Goal: Task Accomplishment & Management: Use online tool/utility

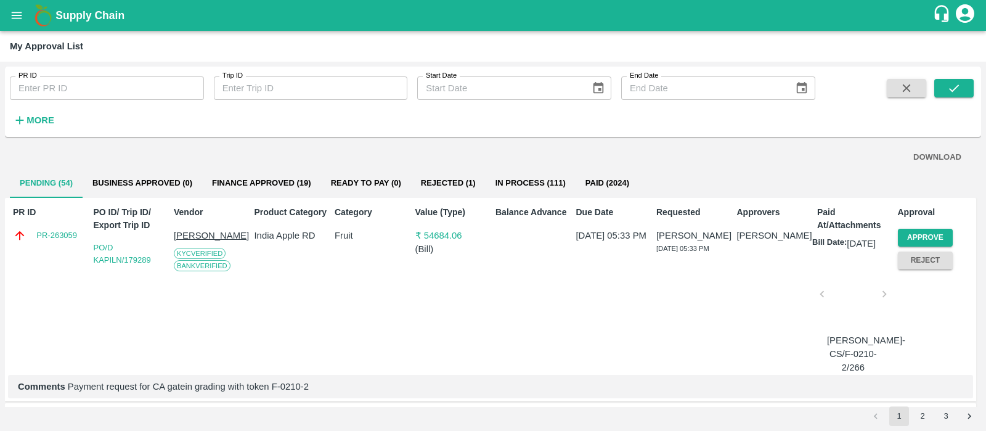
scroll to position [1, 0]
click at [15, 12] on icon "open drawer" at bounding box center [17, 15] width 10 height 7
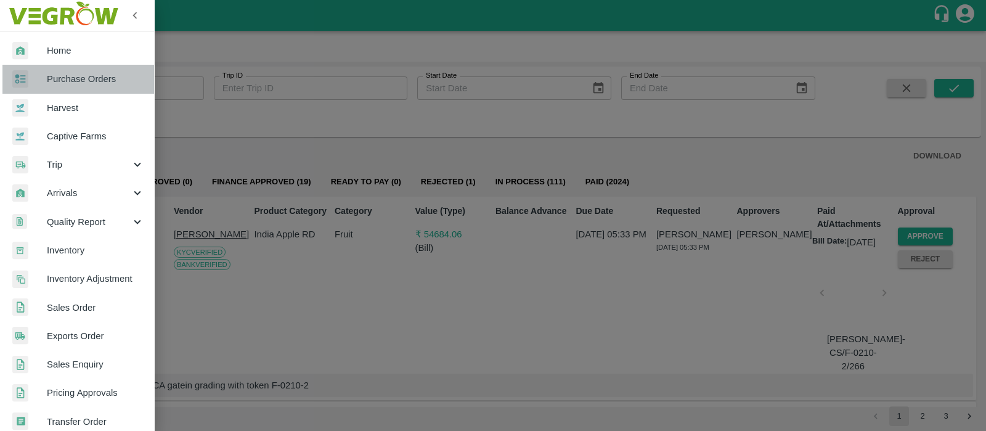
click at [116, 83] on span "Purchase Orders" at bounding box center [95, 79] width 97 height 14
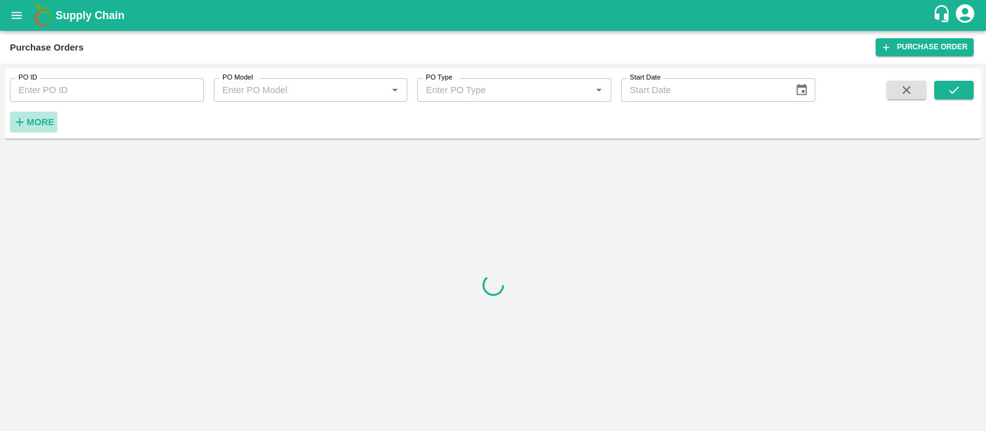
click at [51, 119] on strong "More" at bounding box center [40, 122] width 28 height 10
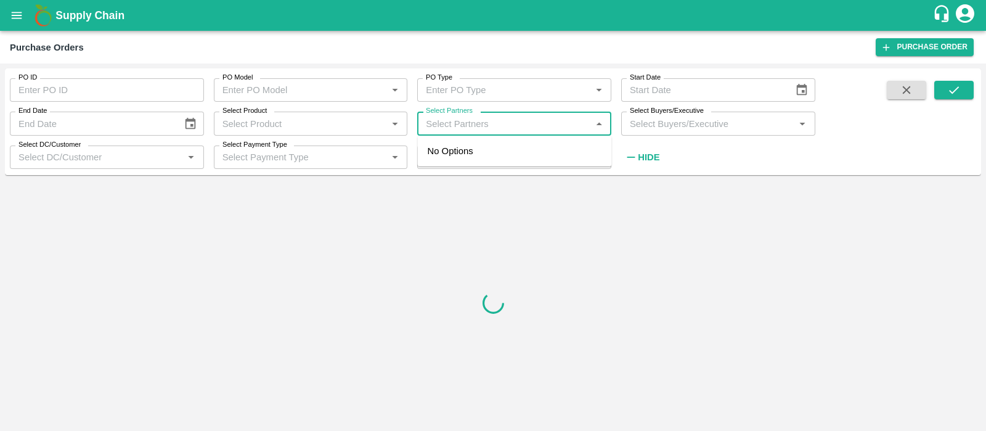
click at [519, 128] on input "Select Partners" at bounding box center [504, 123] width 166 height 16
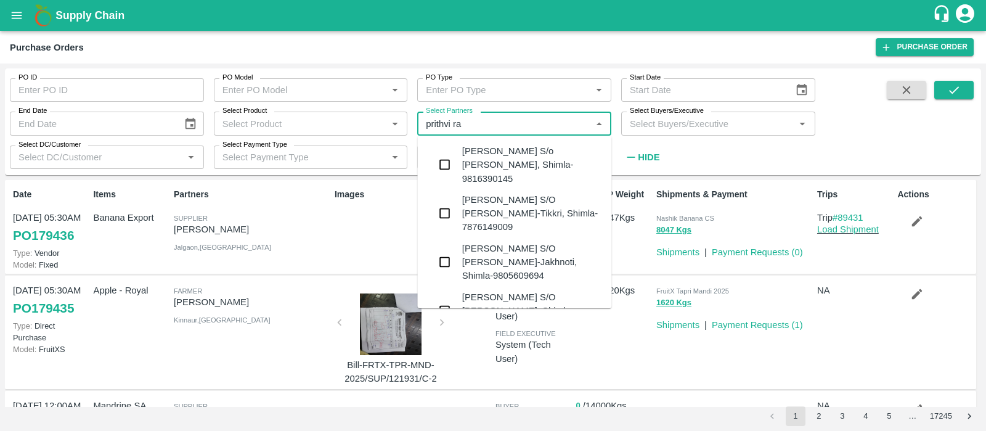
type input "[PERSON_NAME]"
click at [543, 156] on div "[PERSON_NAME] S/o [PERSON_NAME], Shimla-9816390145" at bounding box center [532, 164] width 140 height 41
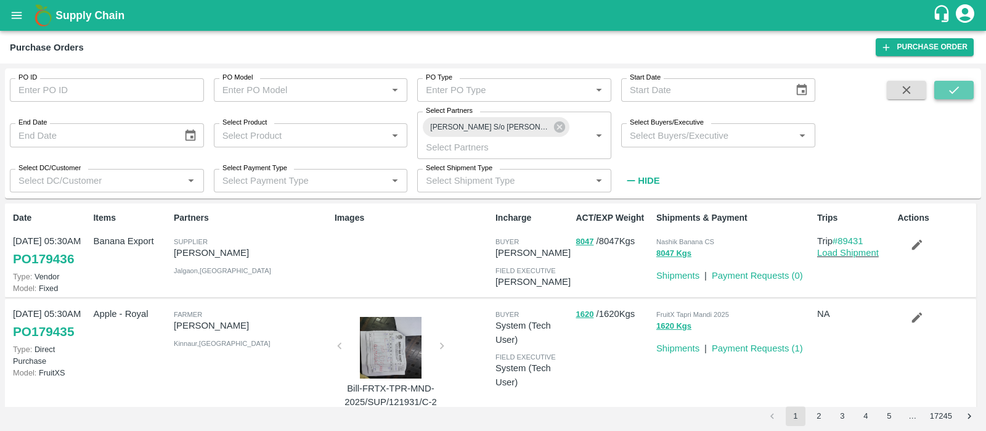
click at [965, 86] on button "submit" at bounding box center [953, 90] width 39 height 18
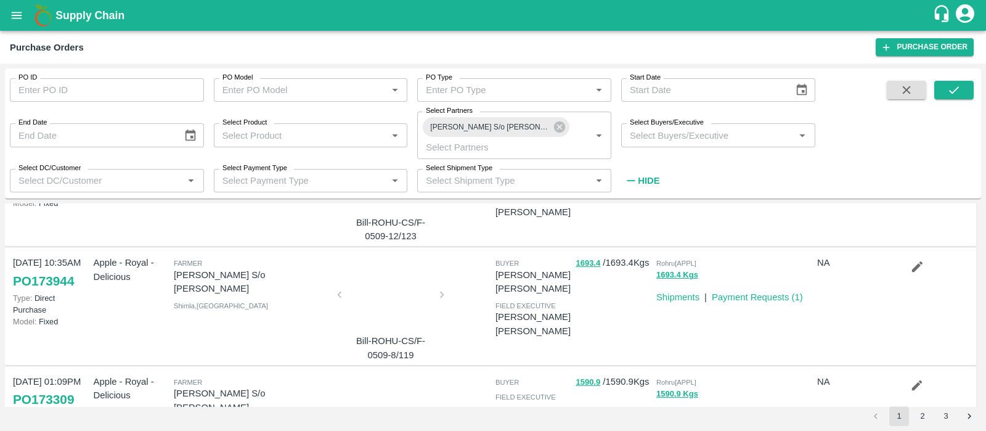
scroll to position [971, 0]
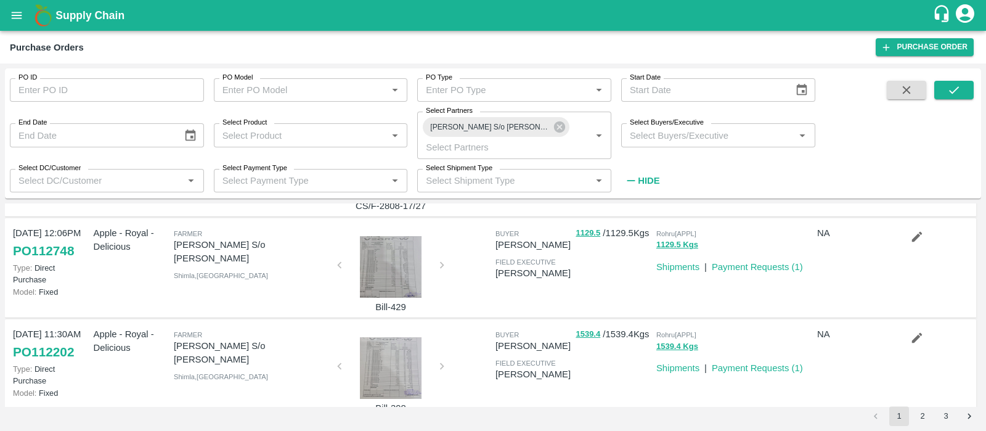
click at [939, 415] on button "3" at bounding box center [946, 416] width 20 height 20
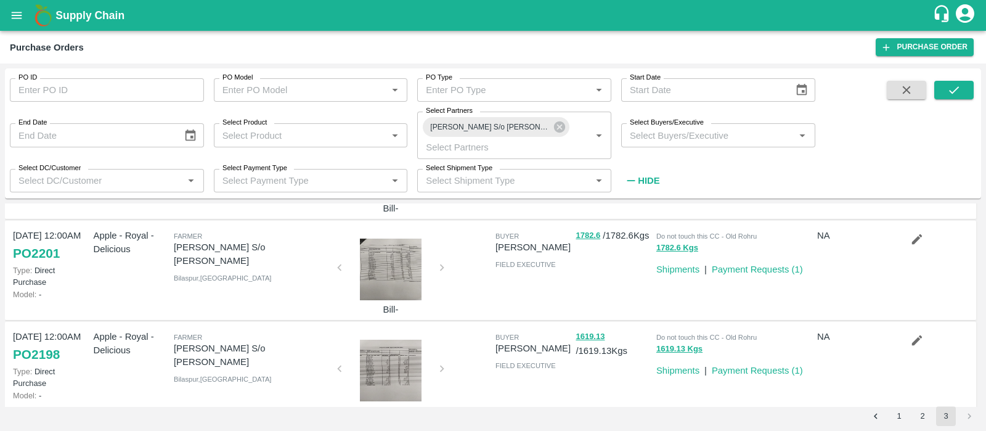
scroll to position [628, 0]
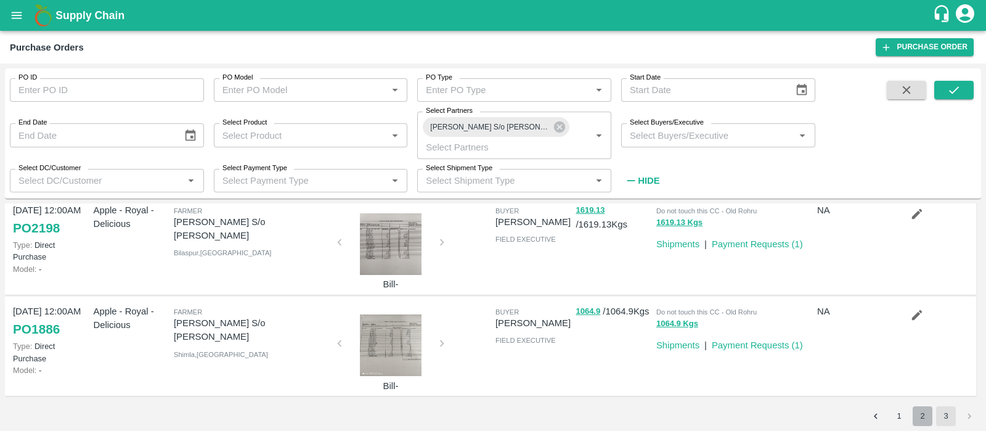
click at [925, 415] on button "2" at bounding box center [922, 416] width 20 height 20
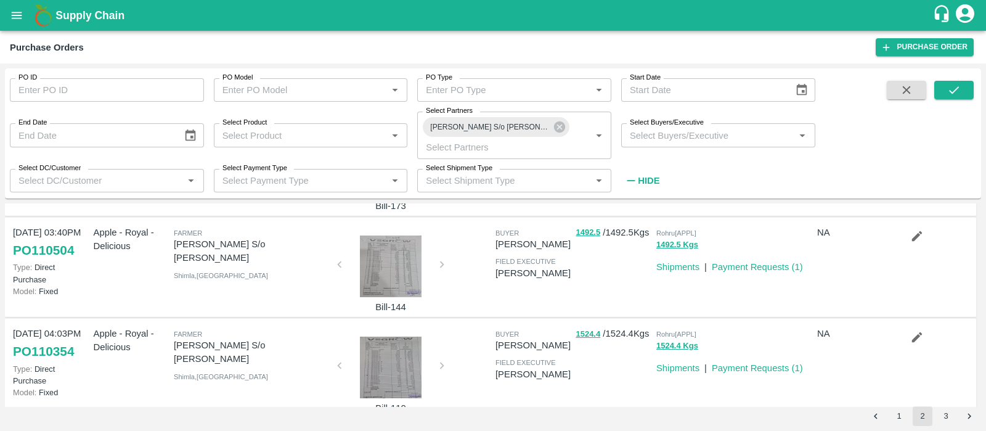
scroll to position [829, 0]
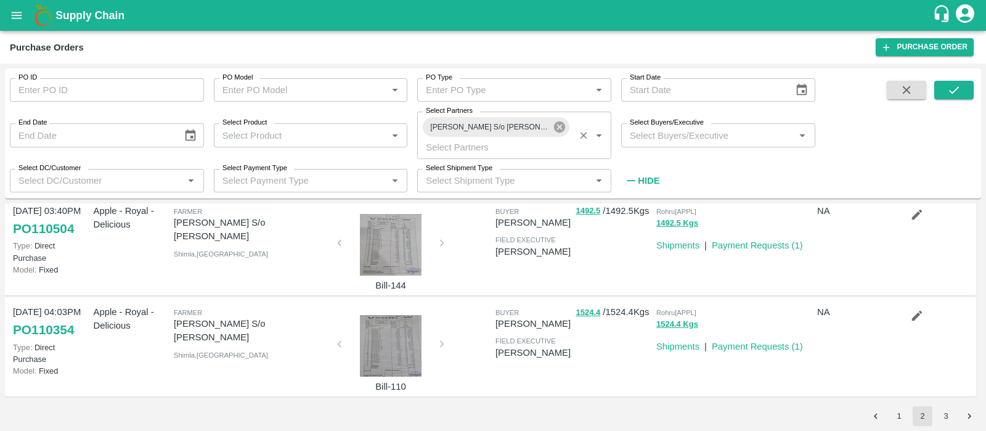
click at [560, 127] on icon at bounding box center [560, 127] width 14 height 14
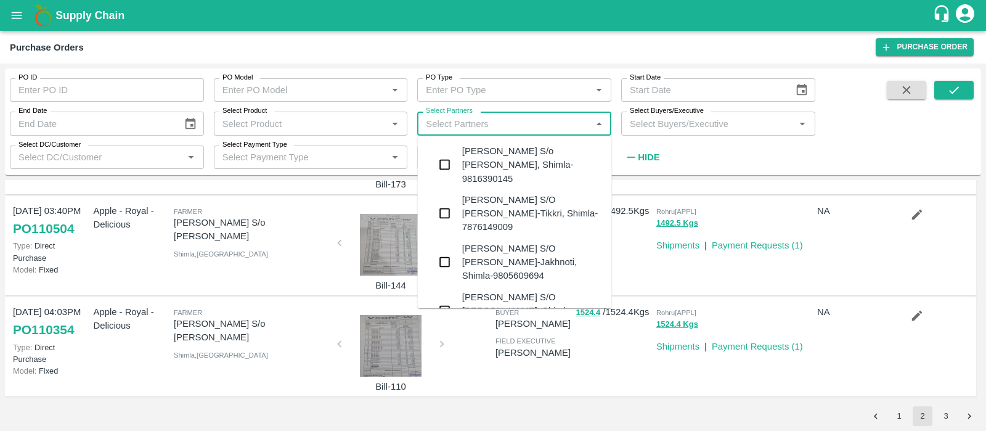
click at [525, 125] on input "Select Partners" at bounding box center [504, 123] width 166 height 16
type input "[PERSON_NAME]"
click at [536, 193] on div "[PERSON_NAME] S/O [PERSON_NAME]-Tikkri, Shimla-7876149009" at bounding box center [532, 213] width 140 height 41
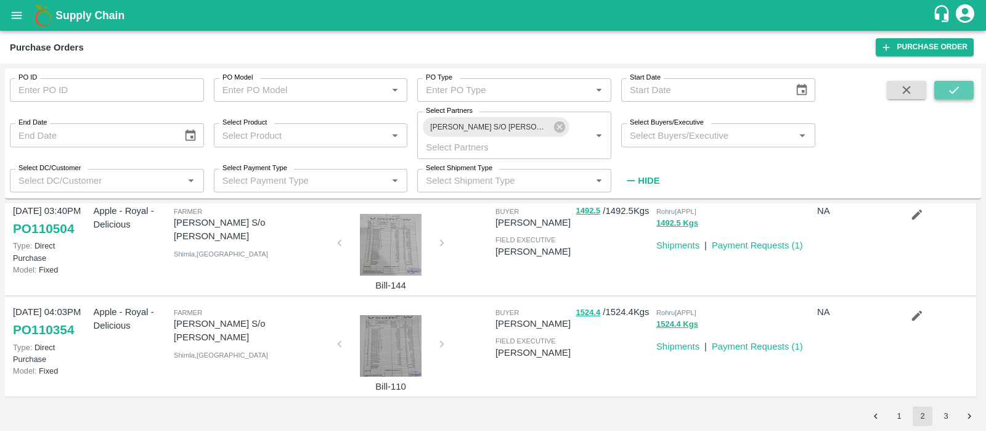
click at [939, 99] on button "submit" at bounding box center [953, 90] width 39 height 18
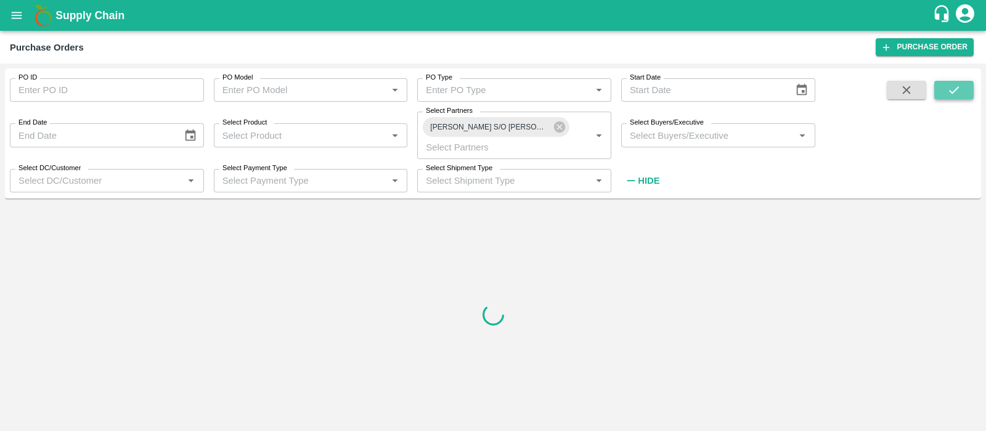
click at [939, 99] on button "submit" at bounding box center [953, 90] width 39 height 18
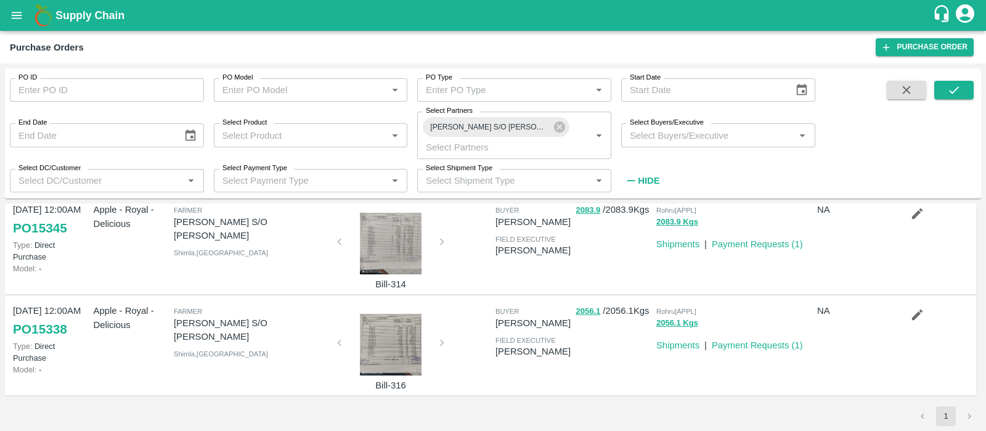
scroll to position [0, 0]
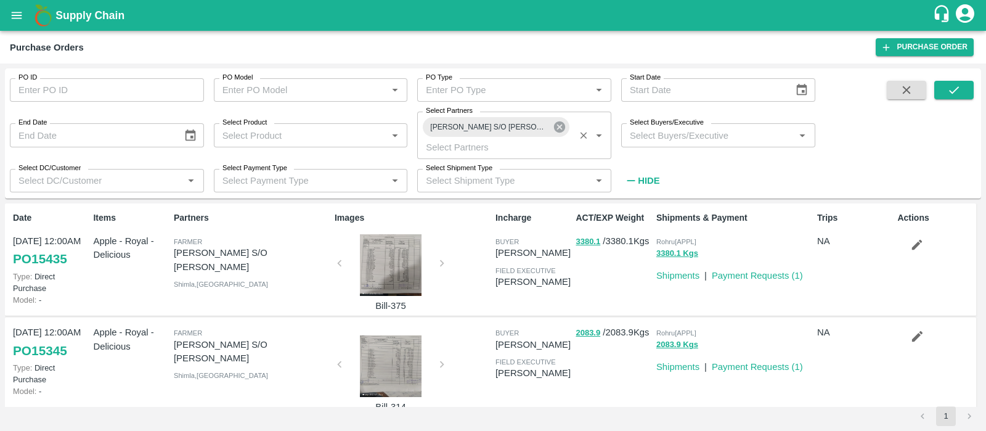
click at [558, 127] on icon at bounding box center [559, 126] width 11 height 11
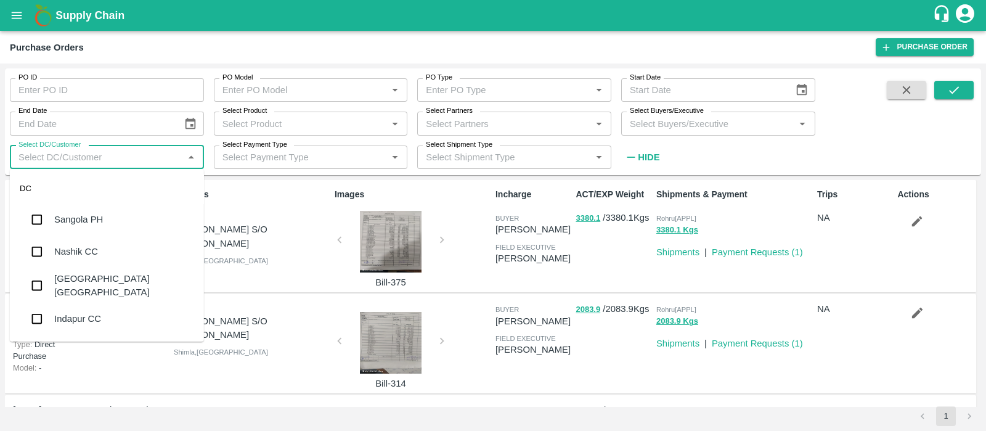
click at [135, 159] on input "Select DC/Customer" at bounding box center [97, 157] width 166 height 16
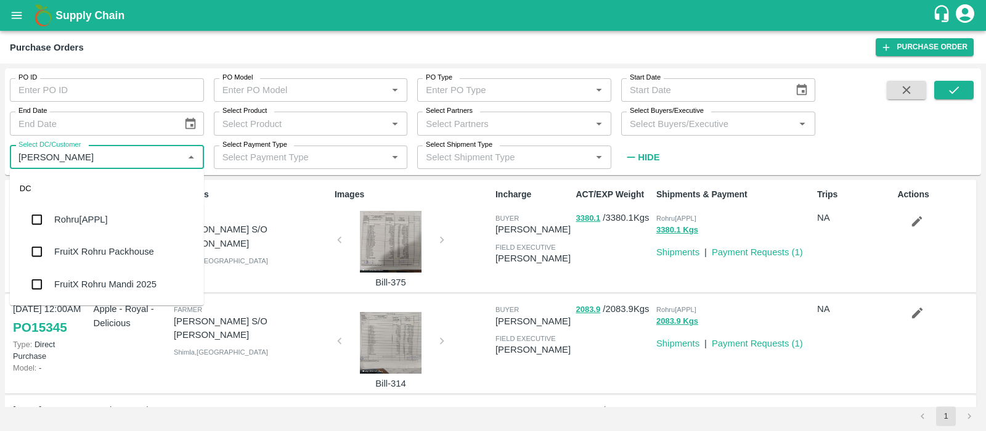
type input "rohru"
click at [88, 214] on div "Rohru[APPL]" at bounding box center [81, 220] width 54 height 14
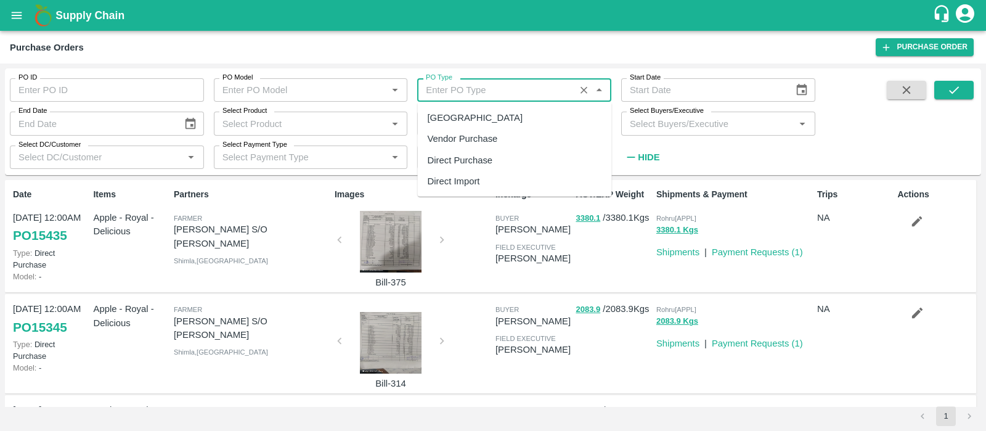
click at [502, 85] on input "PO Type" at bounding box center [496, 90] width 150 height 16
click at [285, 87] on input "PO Model" at bounding box center [292, 90] width 150 height 16
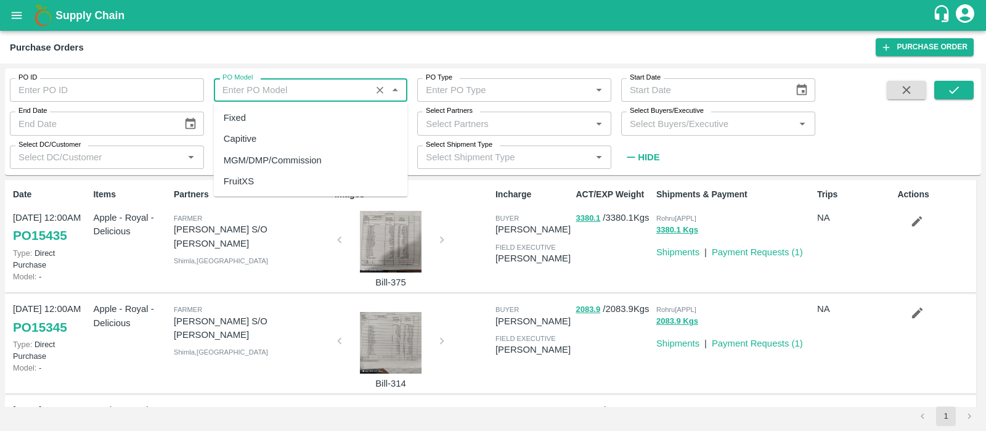
click at [293, 158] on div "MGM/DMP/Commission" at bounding box center [273, 160] width 98 height 14
type input "MGM/DMP/Commission"
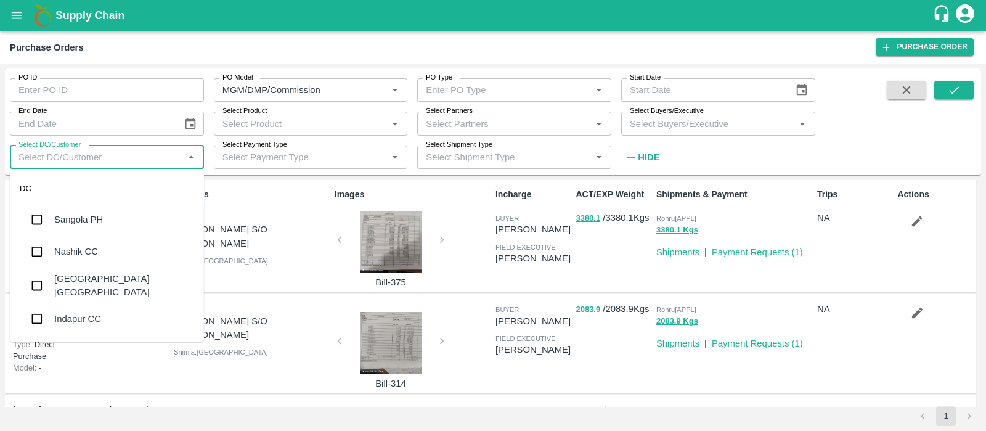
click at [129, 157] on input "Select DC/Customer" at bounding box center [97, 157] width 166 height 16
type input "roh"
click at [112, 229] on div "Rohru[APPL]" at bounding box center [107, 219] width 194 height 32
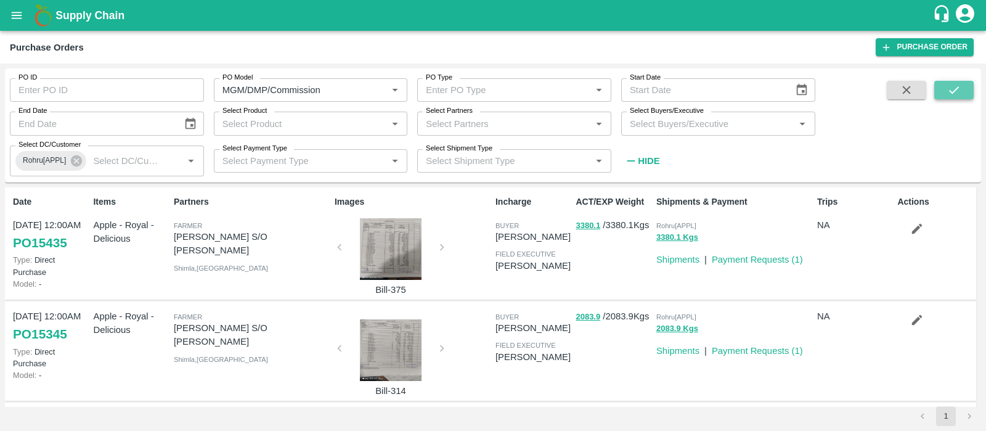
click at [955, 88] on icon "submit" at bounding box center [954, 89] width 10 height 7
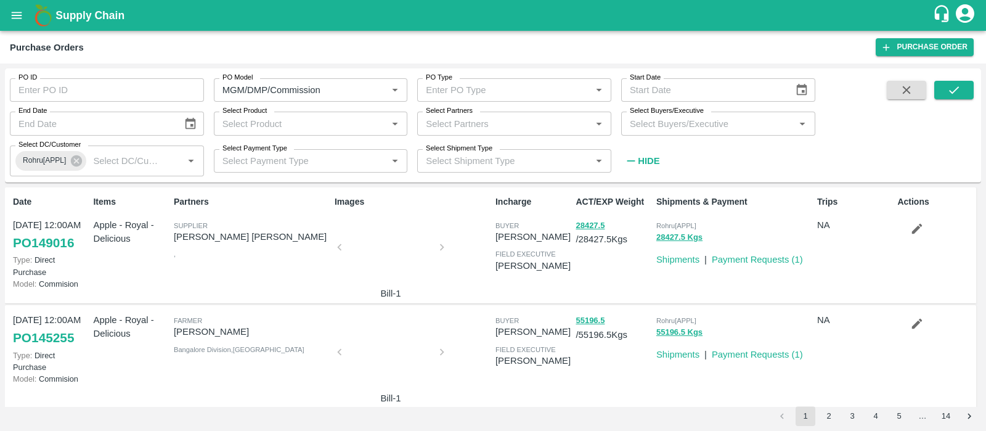
type input "DD/MM/YYYY"
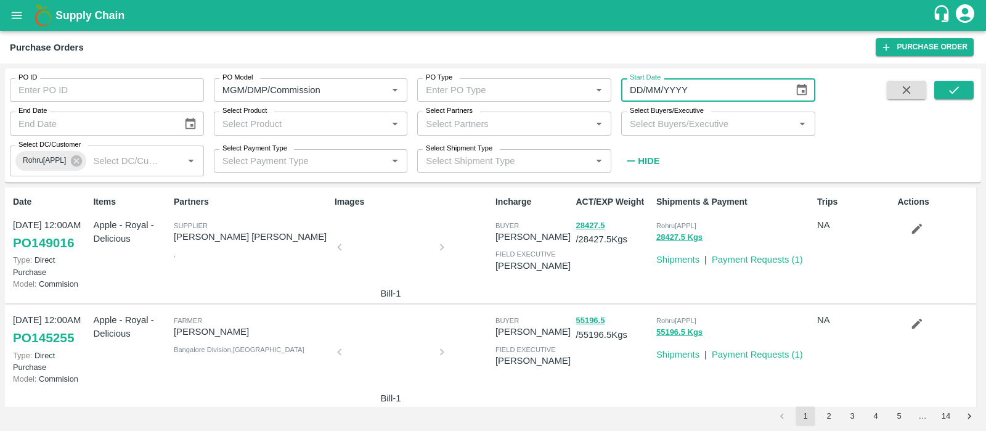
click at [653, 94] on input "DD/MM/YYYY" at bounding box center [703, 89] width 164 height 23
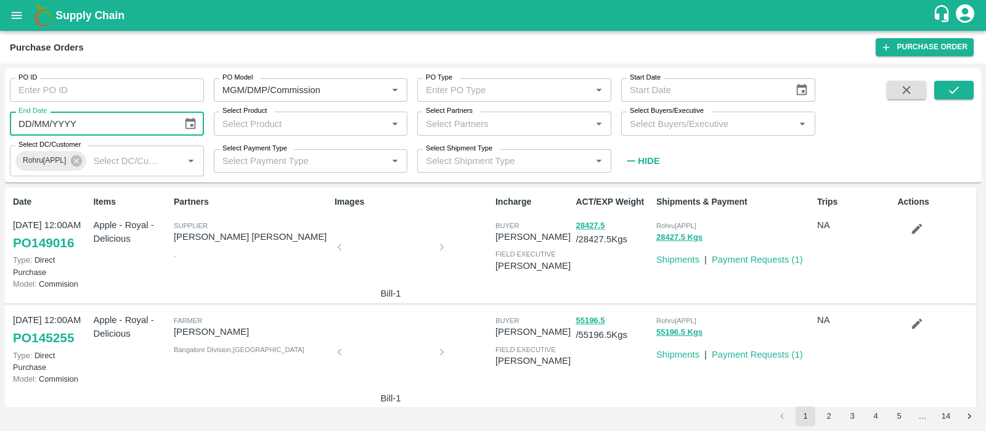
click at [31, 124] on input "DD/MM/YYYY" at bounding box center [92, 123] width 164 height 23
type input "31/08/2025"
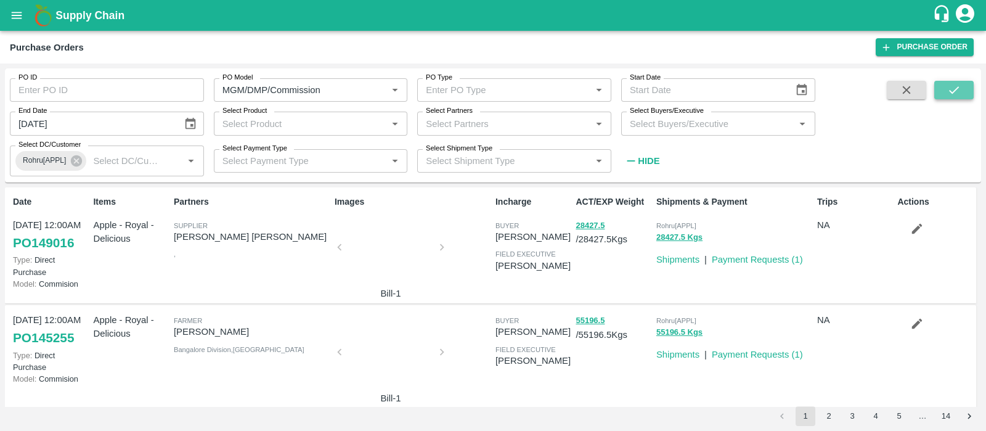
click at [956, 87] on icon "submit" at bounding box center [954, 90] width 14 height 14
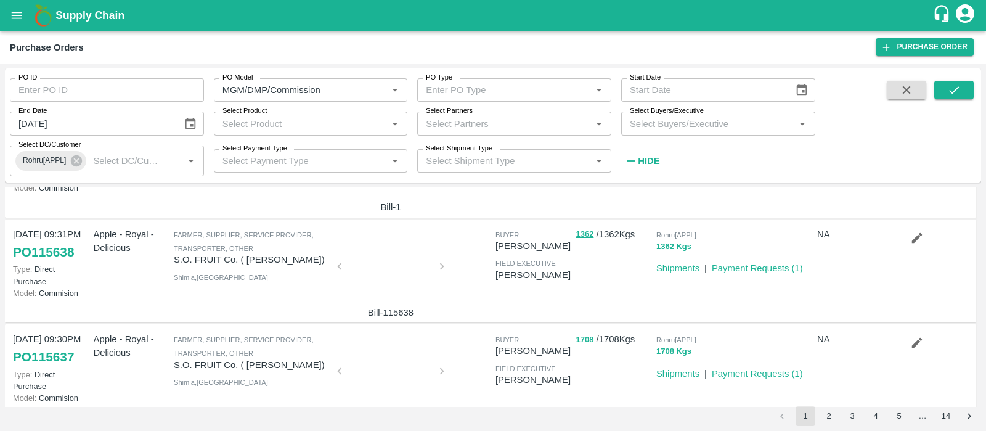
scroll to position [853, 0]
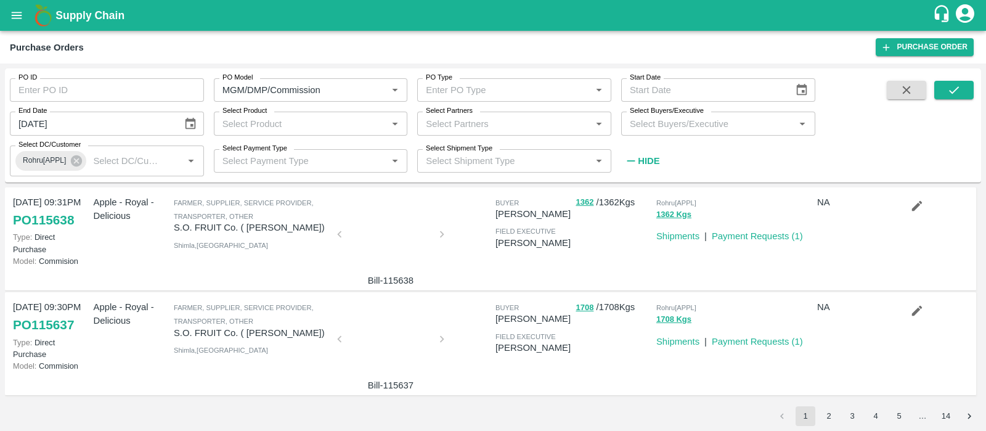
click at [638, 82] on label "Start Date" at bounding box center [645, 78] width 31 height 10
click at [638, 82] on input "Start Date" at bounding box center [703, 89] width 164 height 23
click at [809, 89] on button "Choose date" at bounding box center [801, 89] width 23 height 23
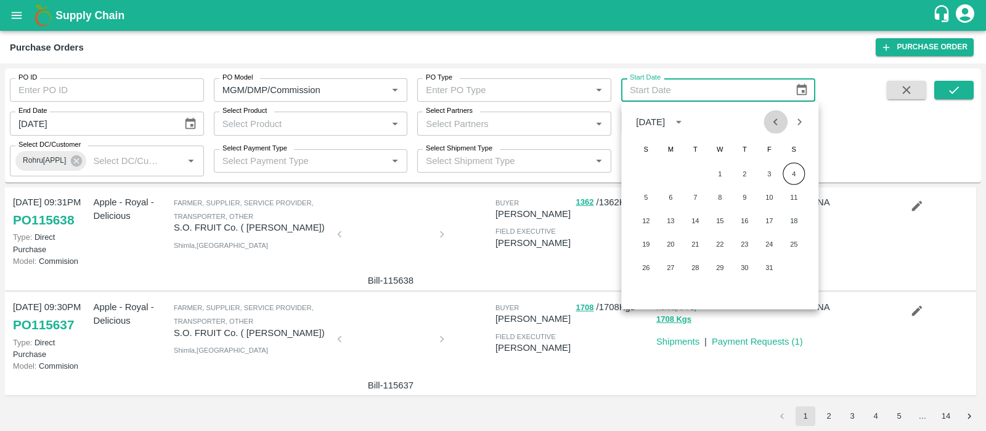
click at [767, 120] on button "Previous month" at bounding box center [775, 121] width 23 height 23
click at [764, 171] on button "1" at bounding box center [769, 174] width 22 height 22
type input "01/08/2025"
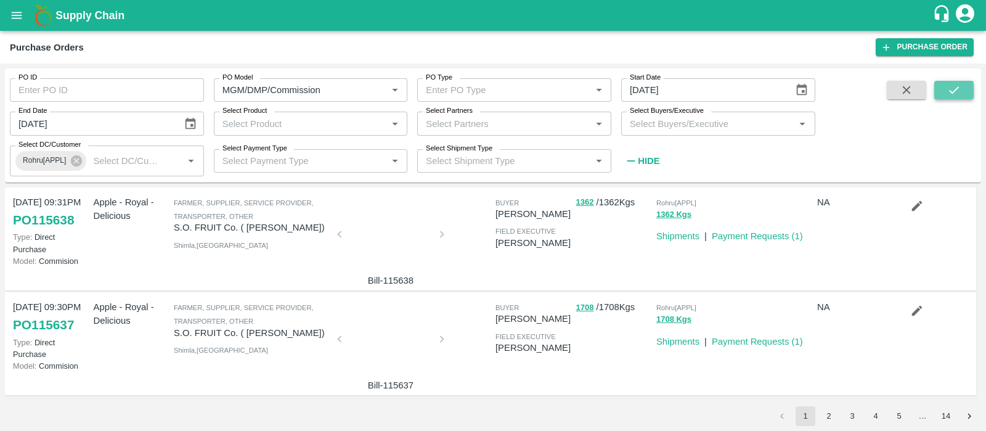
click at [944, 91] on button "submit" at bounding box center [953, 90] width 39 height 18
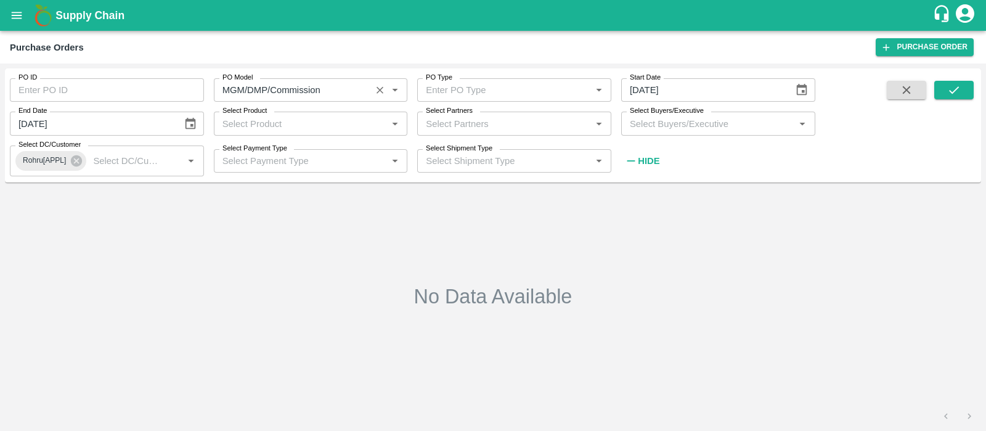
click at [316, 94] on input "PO Model" at bounding box center [292, 90] width 150 height 16
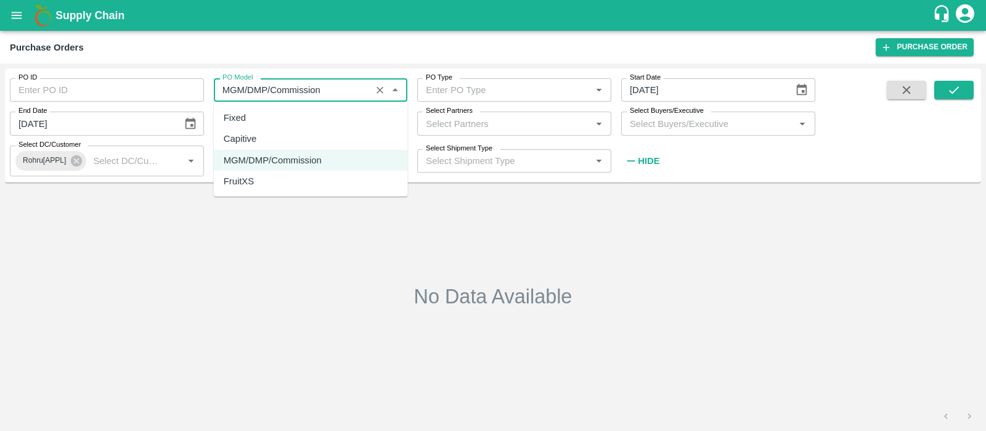
click at [265, 123] on div "Fixed" at bounding box center [311, 117] width 194 height 21
type input "Fixed"
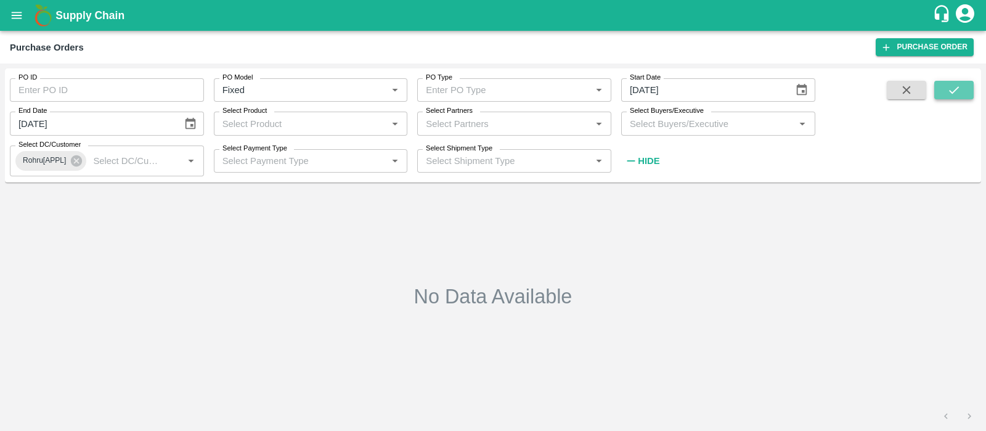
click at [958, 94] on icon "submit" at bounding box center [954, 90] width 14 height 14
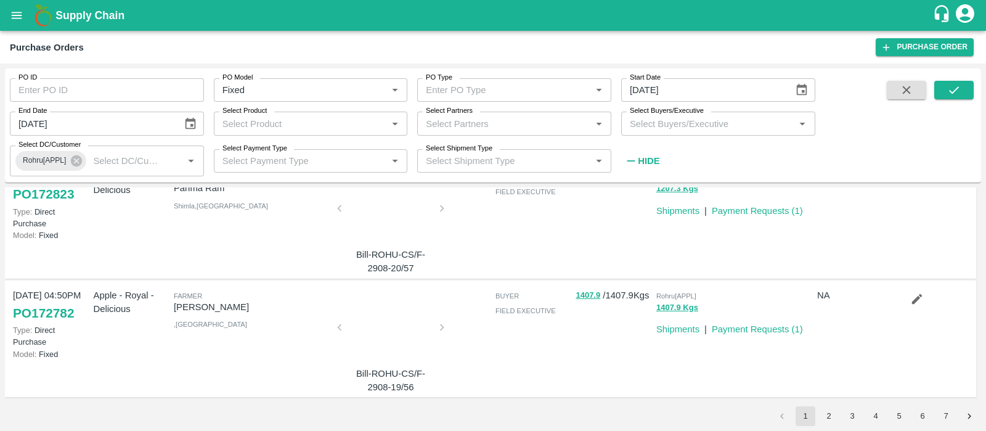
scroll to position [990, 0]
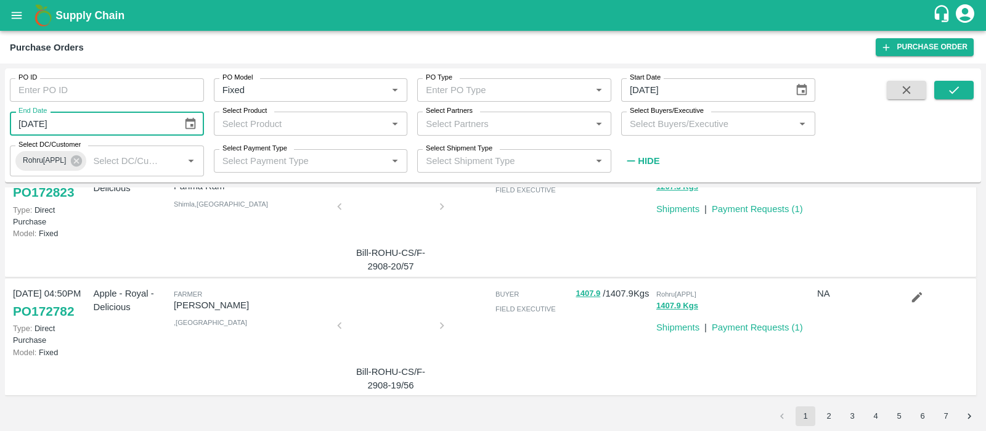
click at [22, 125] on input "31/08/2025" at bounding box center [92, 123] width 164 height 23
type input "20/08/2025"
click at [956, 81] on button "submit" at bounding box center [953, 90] width 39 height 18
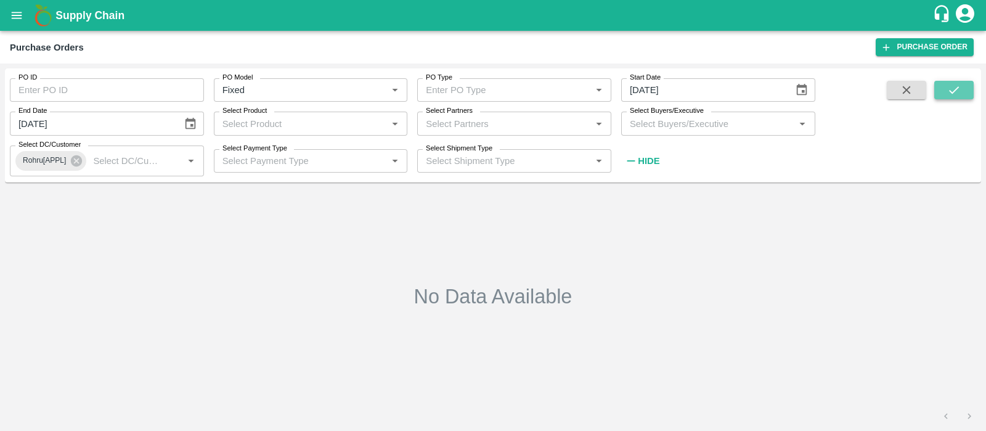
click at [956, 81] on button "submit" at bounding box center [953, 90] width 39 height 18
click at [377, 92] on icon "Clear" at bounding box center [379, 90] width 7 height 7
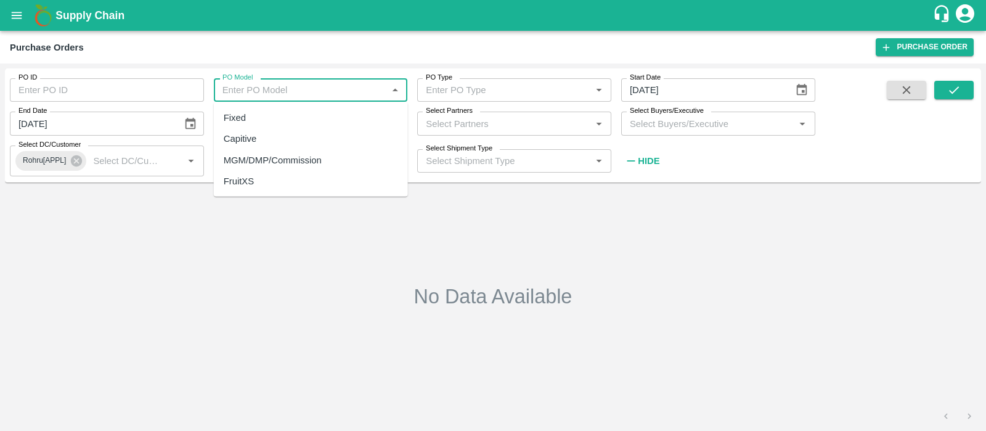
click at [360, 83] on input "PO Model" at bounding box center [300, 90] width 166 height 16
click at [287, 153] on div "MGM/DMP/Commission" at bounding box center [273, 160] width 98 height 14
type input "MGM/DMP/Commission"
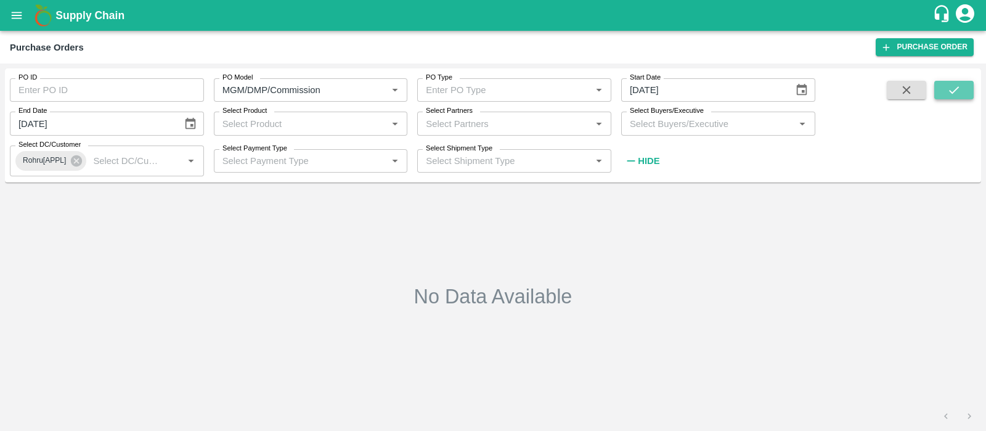
click at [952, 93] on icon "submit" at bounding box center [954, 89] width 10 height 7
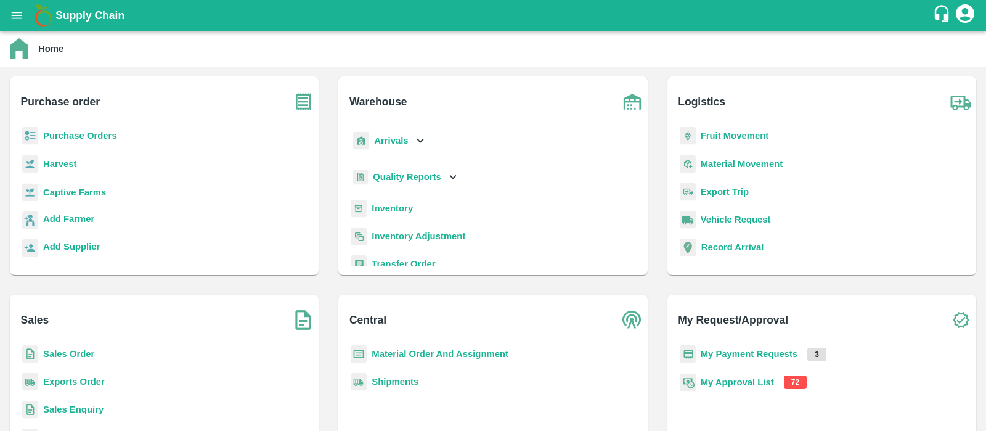
click at [74, 132] on b "Purchase Orders" at bounding box center [80, 136] width 74 height 10
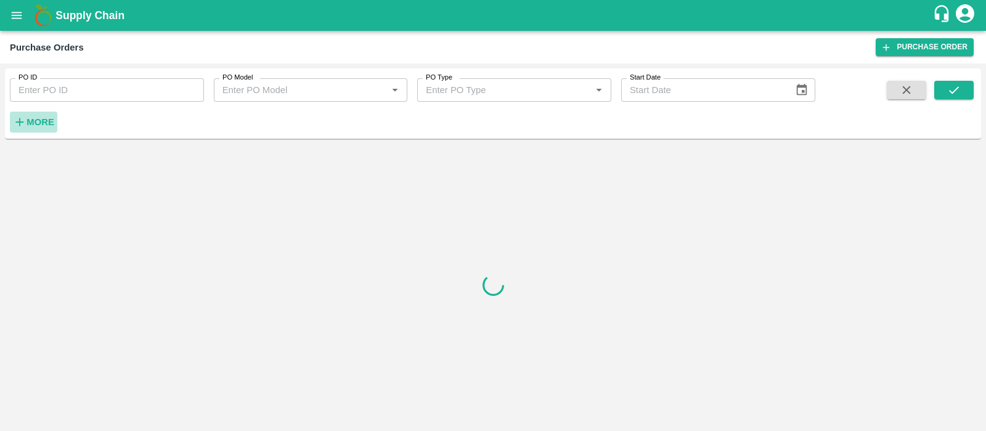
click at [34, 126] on strong "More" at bounding box center [40, 122] width 28 height 10
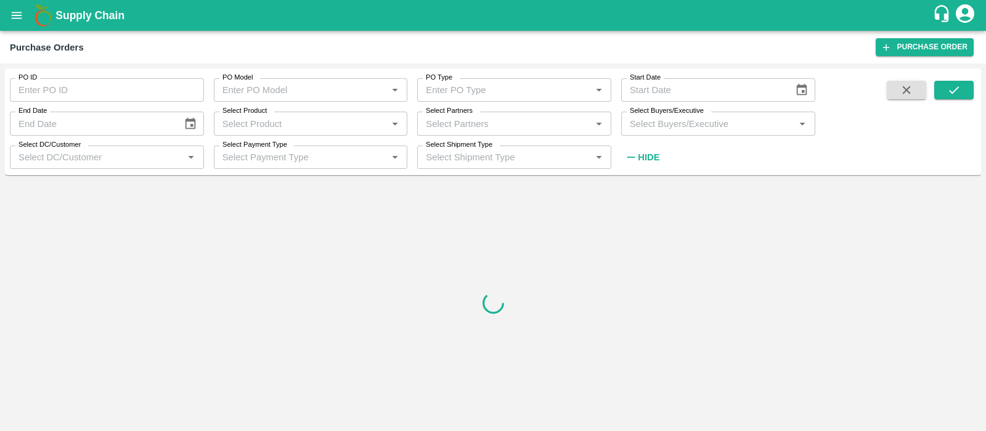
click at [506, 131] on div "Select Partners   *" at bounding box center [514, 123] width 194 height 23
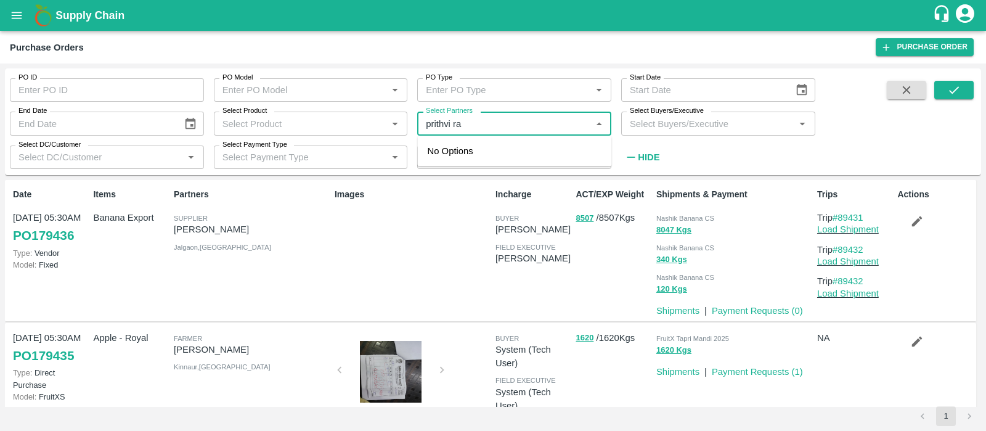
type input "[PERSON_NAME]"
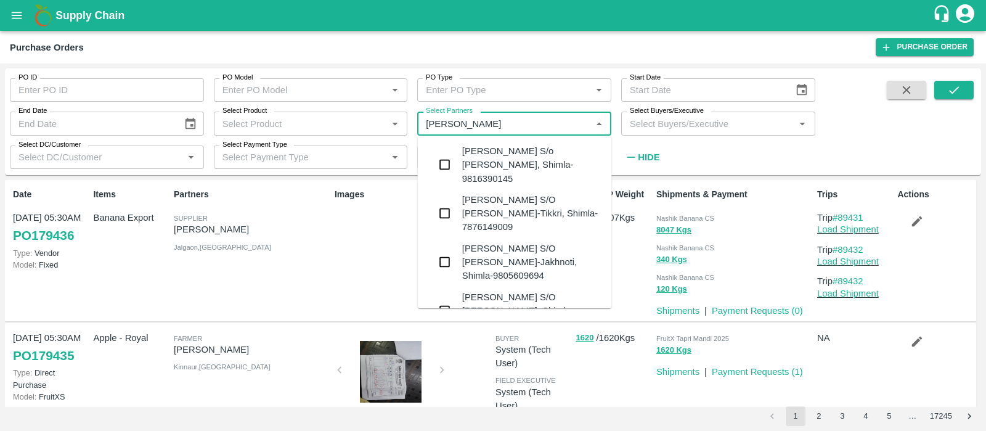
scroll to position [116, 0]
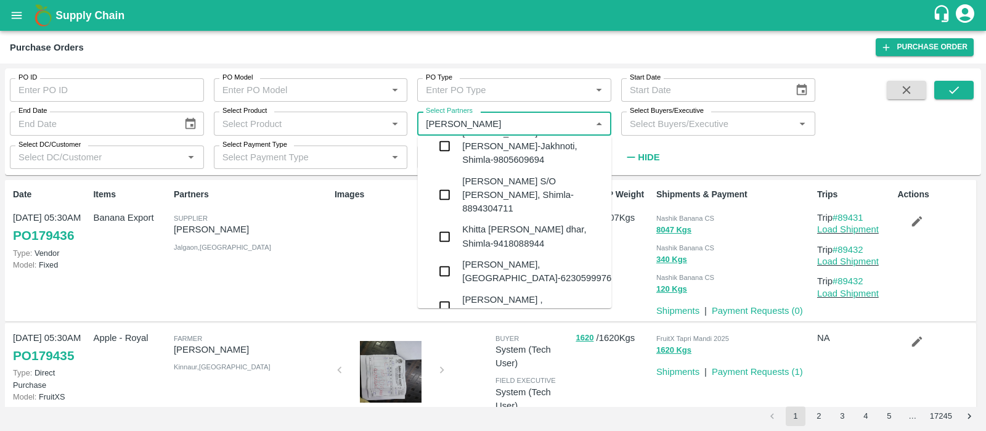
click at [547, 327] on div "[PERSON_NAME] S/O [PERSON_NAME], Shimla-8628061967" at bounding box center [532, 347] width 140 height 41
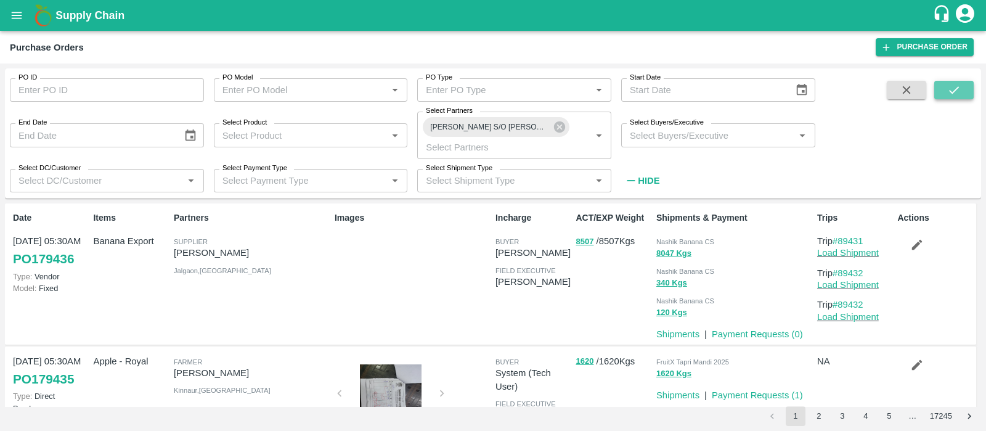
click at [965, 88] on button "submit" at bounding box center [953, 90] width 39 height 18
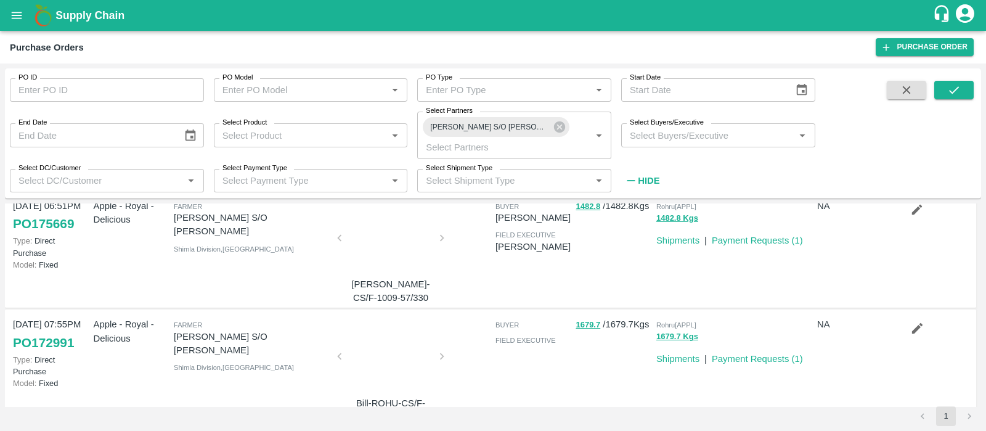
scroll to position [0, 0]
